Goal: Communication & Community: Participate in discussion

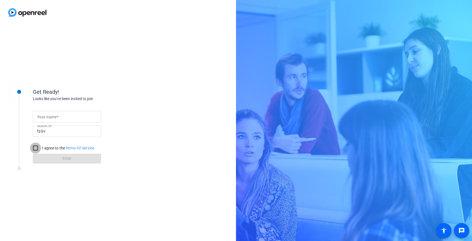
click at [35, 146] on input "I agree to the Terms Of Service" at bounding box center [35, 148] width 11 height 11
checkbox input "true"
click at [49, 157] on form "Your name Session ID fzGv I agree to the Terms Of Service Enter" at bounding box center [67, 136] width 68 height 56
click at [57, 112] on div at bounding box center [66, 116] width 59 height 11
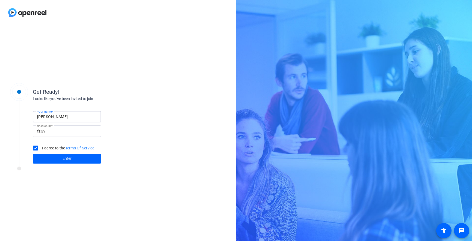
type input "[PERSON_NAME]"
click at [72, 157] on span at bounding box center [67, 158] width 68 height 13
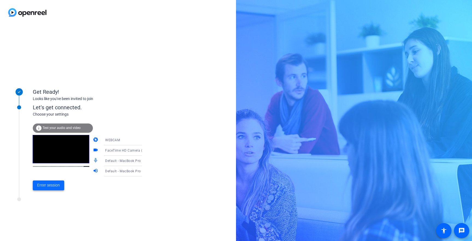
click at [47, 185] on span "Enter session" at bounding box center [48, 186] width 23 height 6
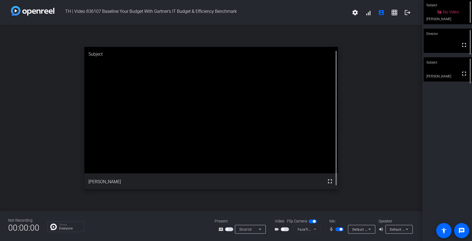
click at [438, 14] on icon at bounding box center [439, 12] width 5 height 5
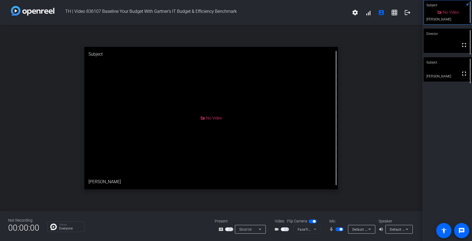
click at [437, 14] on icon at bounding box center [439, 12] width 4 height 4
click at [439, 13] on icon at bounding box center [439, 12] width 4 height 4
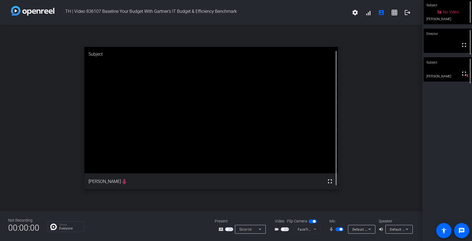
click at [284, 229] on span "button" at bounding box center [285, 230] width 8 height 4
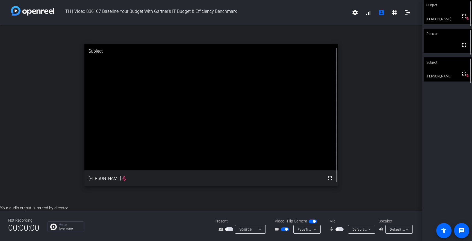
click at [120, 171] on video at bounding box center [210, 107] width 253 height 127
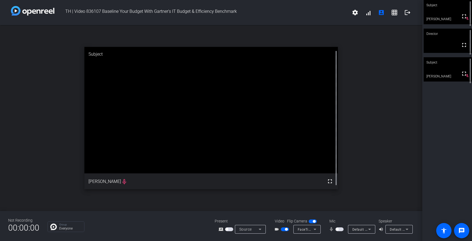
click at [124, 174] on video at bounding box center [210, 110] width 253 height 127
click at [447, 71] on video at bounding box center [447, 69] width 48 height 24
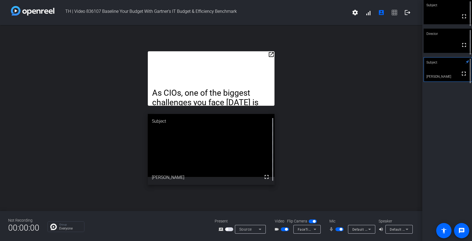
click at [269, 53] on mat-icon "open_in_new" at bounding box center [271, 54] width 7 height 7
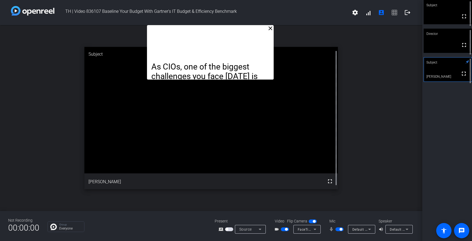
drag, startPoint x: 248, startPoint y: 43, endPoint x: 247, endPoint y: 23, distance: 19.1
click at [247, 23] on div "TH | Video 836107 Baseline Your Budget With Gartner's IT Budget & Efficiency Be…" at bounding box center [211, 120] width 422 height 241
click at [270, 29] on mat-icon "close" at bounding box center [270, 28] width 7 height 7
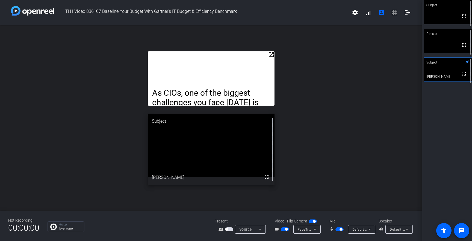
click at [255, 80] on p at bounding box center [211, 84] width 118 height 10
click at [272, 53] on mat-icon "open_in_new" at bounding box center [271, 54] width 7 height 7
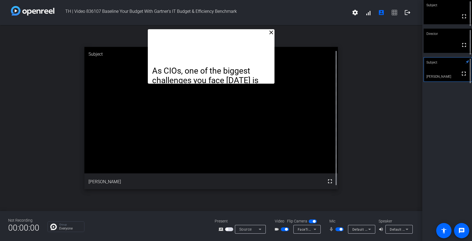
click at [240, 73] on p "As CIOs, one of the biggest challenges you face [DATE] is not knowing how your …" at bounding box center [211, 109] width 118 height 86
click at [268, 35] on mat-icon "close" at bounding box center [271, 32] width 7 height 7
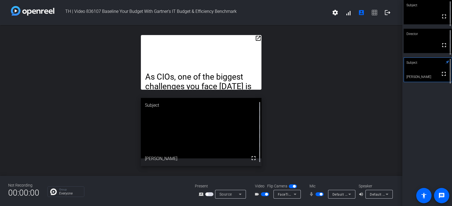
click at [256, 64] on p at bounding box center [201, 67] width 112 height 10
click at [259, 40] on mat-icon "open_in_new" at bounding box center [258, 38] width 7 height 7
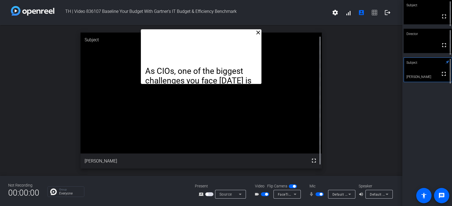
click at [259, 33] on mat-icon "close" at bounding box center [258, 32] width 7 height 7
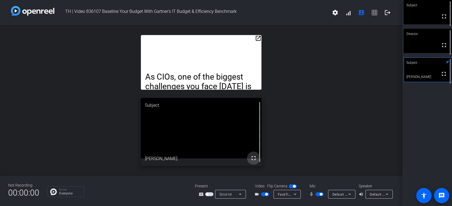
click at [254, 160] on mat-icon "fullscreen" at bounding box center [253, 157] width 7 height 7
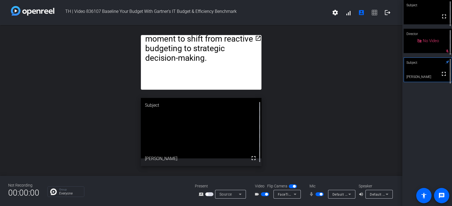
click at [323, 195] on span "button" at bounding box center [319, 194] width 8 height 4
click at [413, 21] on video at bounding box center [428, 12] width 48 height 24
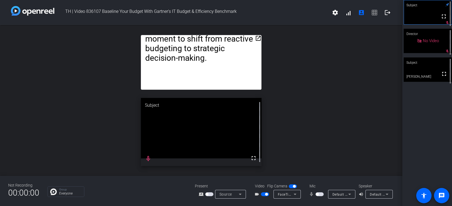
click at [317, 195] on span "button" at bounding box center [317, 193] width 3 height 3
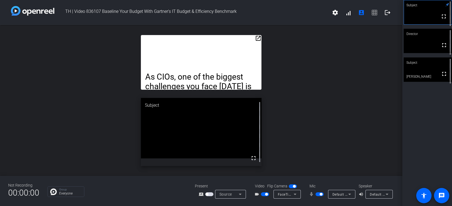
click at [319, 196] on mat-slide-toggle at bounding box center [319, 194] width 9 height 6
click at [320, 196] on mat-slide-toggle at bounding box center [319, 194] width 9 height 6
click at [320, 194] on span "button" at bounding box center [321, 193] width 3 height 3
click at [445, 77] on mat-icon "fullscreen" at bounding box center [444, 73] width 7 height 7
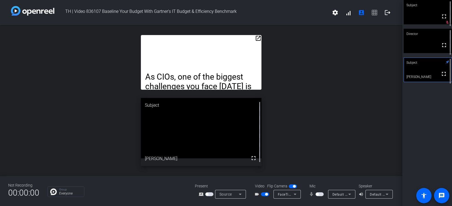
click at [374, 196] on div "Default - MacBook Pro Speakers (Built-in)" at bounding box center [378, 194] width 16 height 7
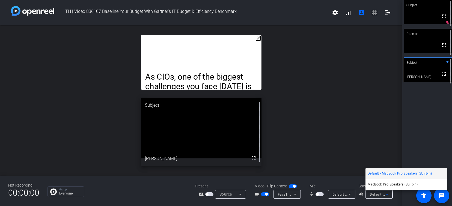
click at [338, 150] on div at bounding box center [226, 103] width 452 height 206
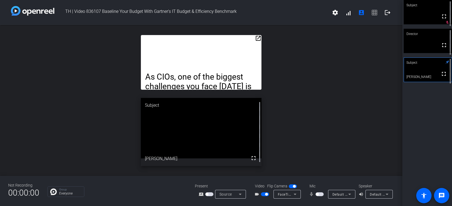
click at [376, 196] on div "Default - MacBook Pro Speakers (Built-in)" at bounding box center [378, 194] width 16 height 7
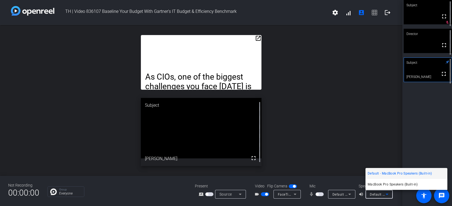
click at [339, 148] on div at bounding box center [226, 103] width 452 height 206
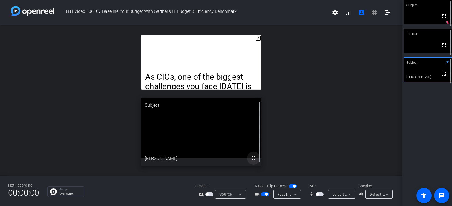
click at [254, 158] on mat-icon "fullscreen" at bounding box center [253, 157] width 7 height 7
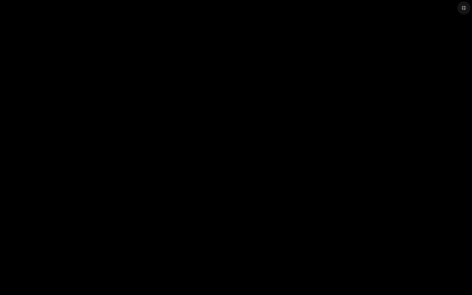
click at [461, 10] on mat-icon "fullscreen_exit" at bounding box center [463, 8] width 7 height 7
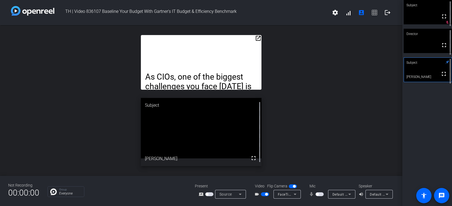
click at [260, 38] on mat-icon "open_in_new" at bounding box center [258, 38] width 7 height 7
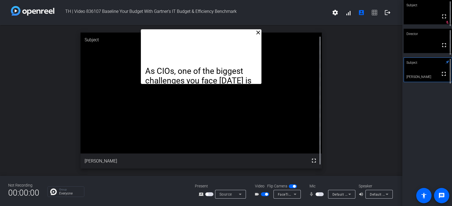
click at [257, 32] on mat-icon "close" at bounding box center [258, 32] width 7 height 7
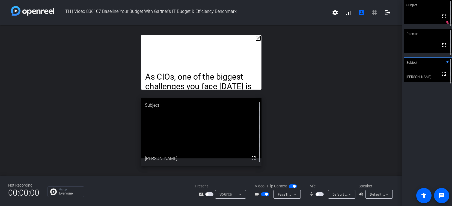
click at [318, 194] on span "button" at bounding box center [317, 193] width 3 height 3
click at [318, 194] on span "button" at bounding box center [319, 194] width 8 height 4
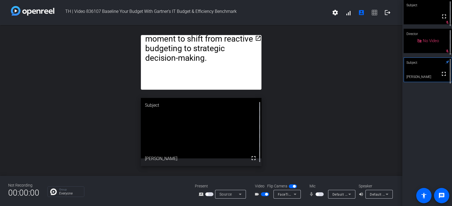
click at [266, 194] on span "button" at bounding box center [266, 193] width 3 height 3
click at [258, 40] on mat-icon "open_in_new" at bounding box center [258, 38] width 7 height 7
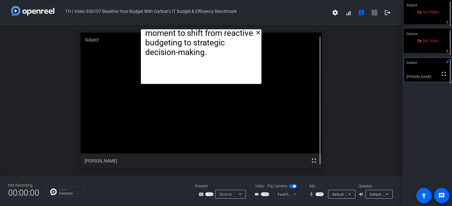
click at [258, 35] on mat-icon "close" at bounding box center [258, 32] width 7 height 7
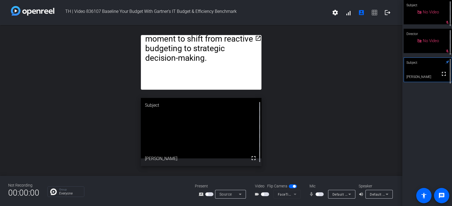
click at [447, 23] on div "No Video" at bounding box center [428, 12] width 48 height 24
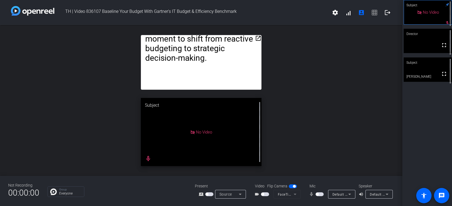
click at [319, 193] on span "button" at bounding box center [319, 194] width 8 height 4
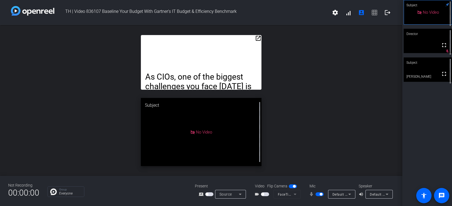
click at [363, 195] on mat-icon "volume_up" at bounding box center [362, 194] width 7 height 7
click at [427, 42] on video at bounding box center [428, 41] width 48 height 24
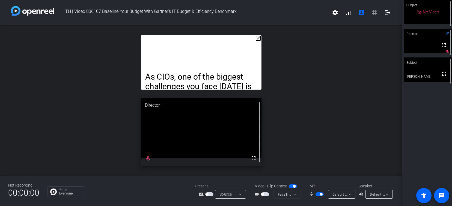
click at [272, 122] on div "open_in_new As CIOs, one of the biggest challenges you face [DATE] is not knowi…" at bounding box center [201, 100] width 402 height 150
